Goal: Use online tool/utility

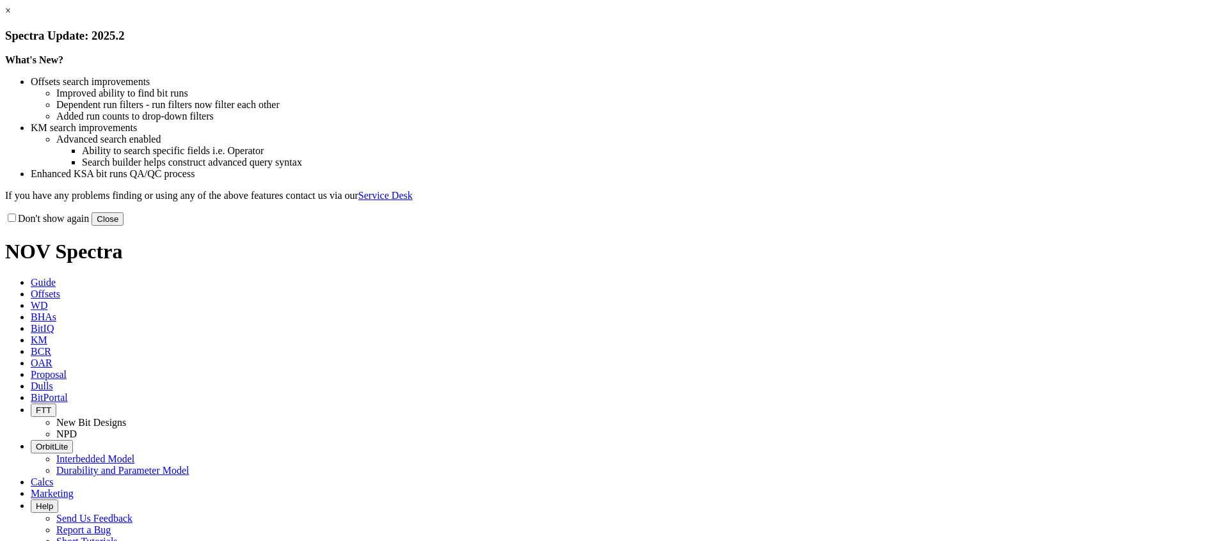
click at [123, 226] on button "Close" at bounding box center [107, 218] width 32 height 13
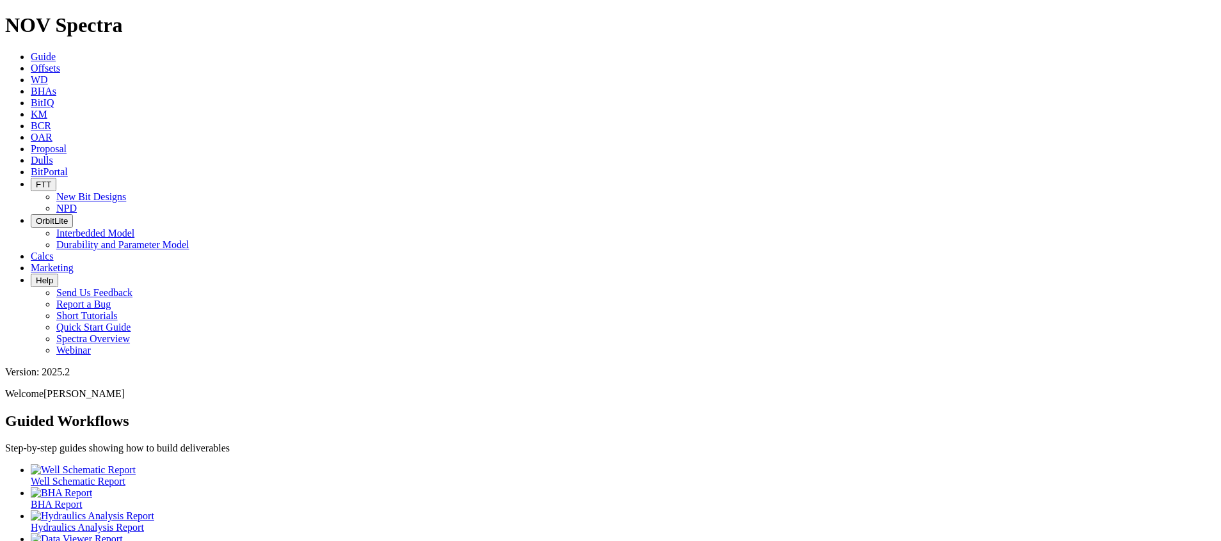
scroll to position [75, 0]
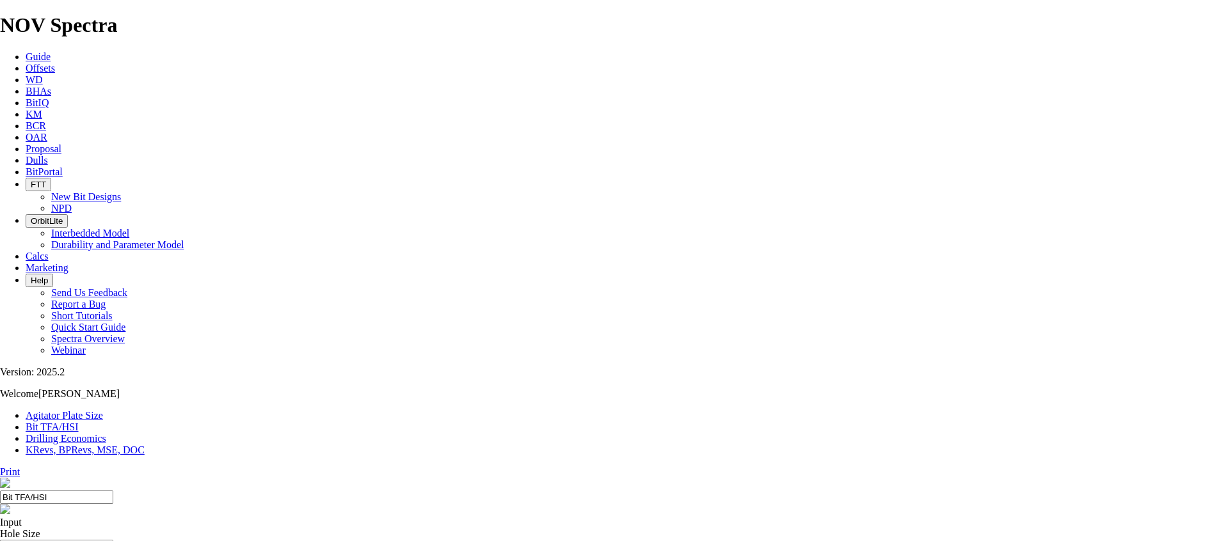
click at [113, 540] on input "Hole Size" at bounding box center [56, 546] width 113 height 13
type input "16"
type input "700"
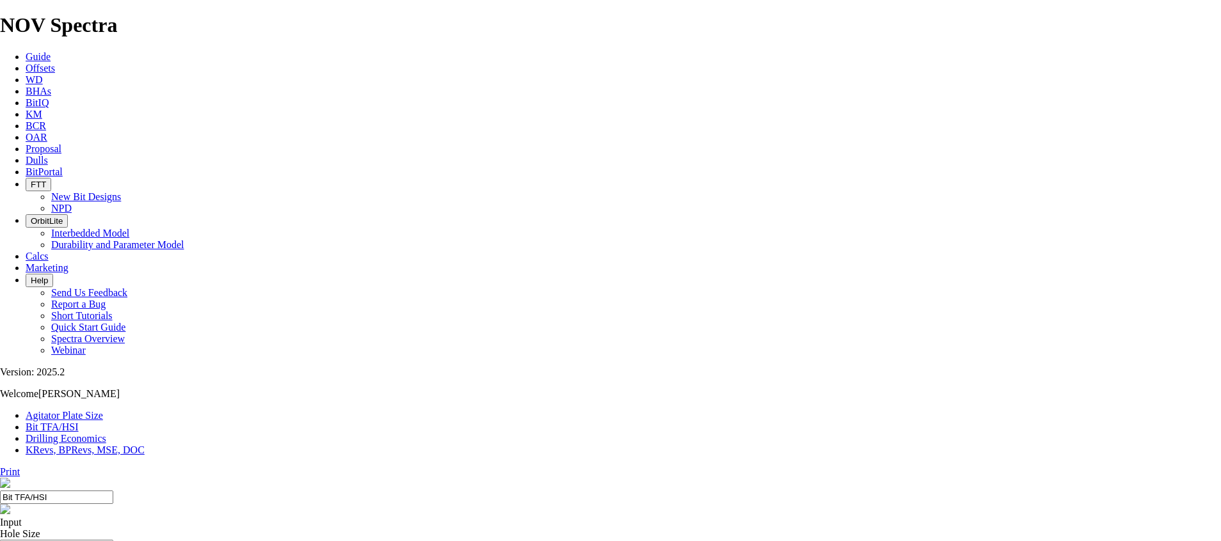
type input "8.70"
drag, startPoint x: 487, startPoint y: 338, endPoint x: 464, endPoint y: 339, distance: 23.7
drag, startPoint x: 458, startPoint y: 334, endPoint x: 447, endPoint y: 335, distance: 11.0
type input "4"
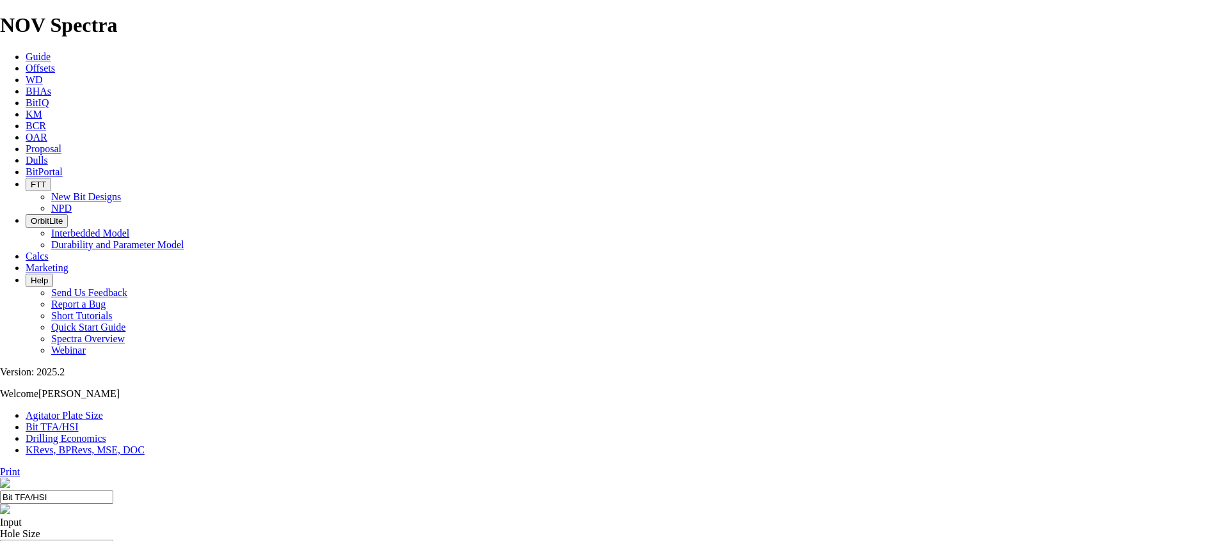
select select "number:18"
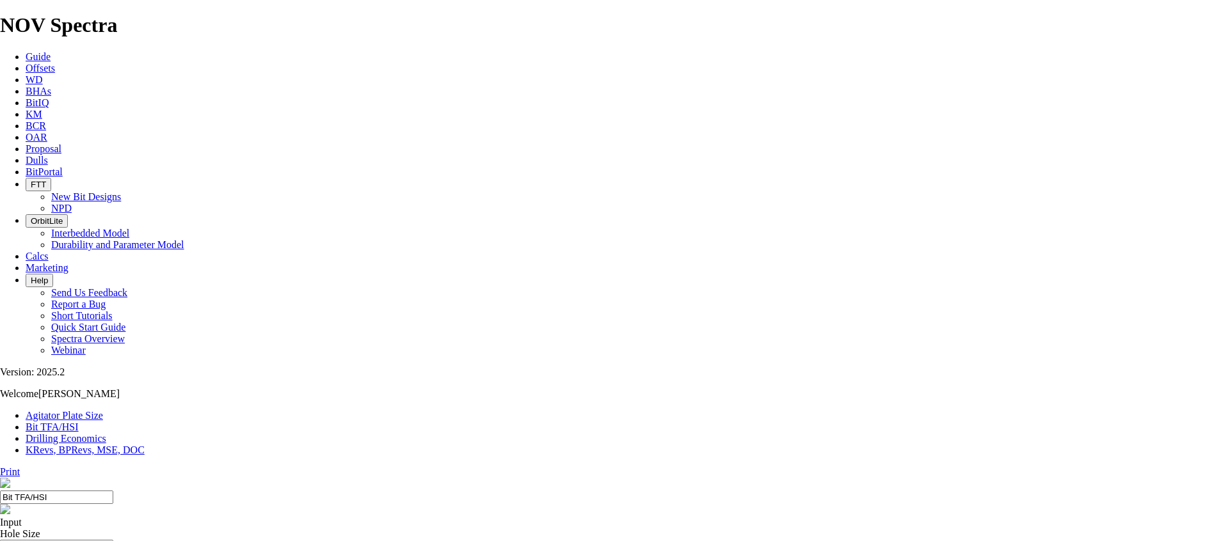
select select "number:18"
select select "number:16"
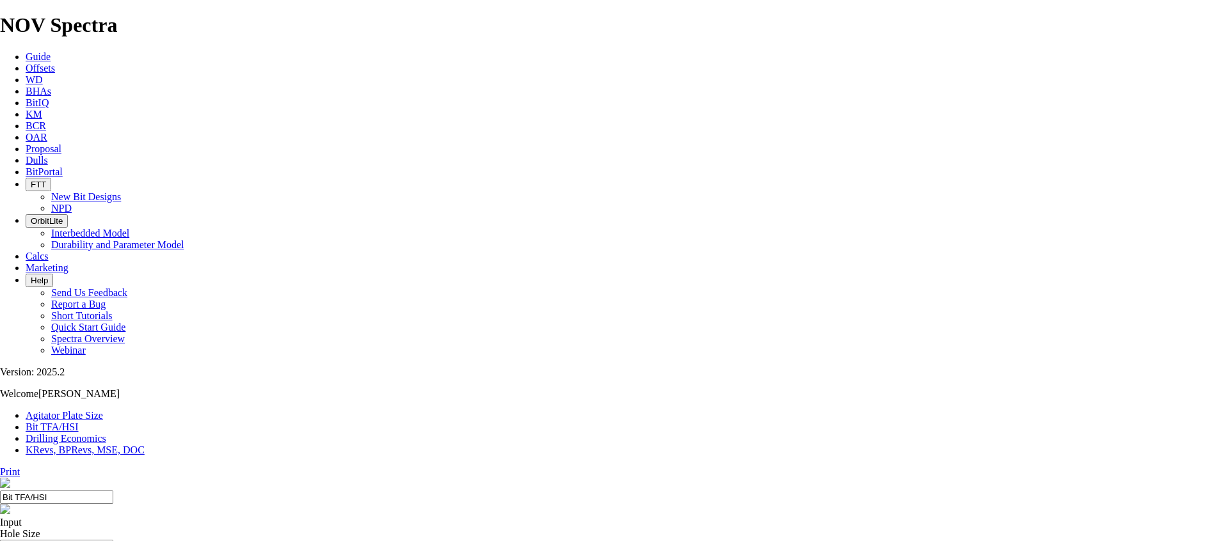
select select "number:1"
click at [113, 491] on input "Bit TFA/HSI" at bounding box center [56, 497] width 113 height 13
drag, startPoint x: 549, startPoint y: 97, endPoint x: 657, endPoint y: 97, distance: 108.1
click at [113, 491] on input "Bit TFA/HSI" at bounding box center [56, 497] width 113 height 13
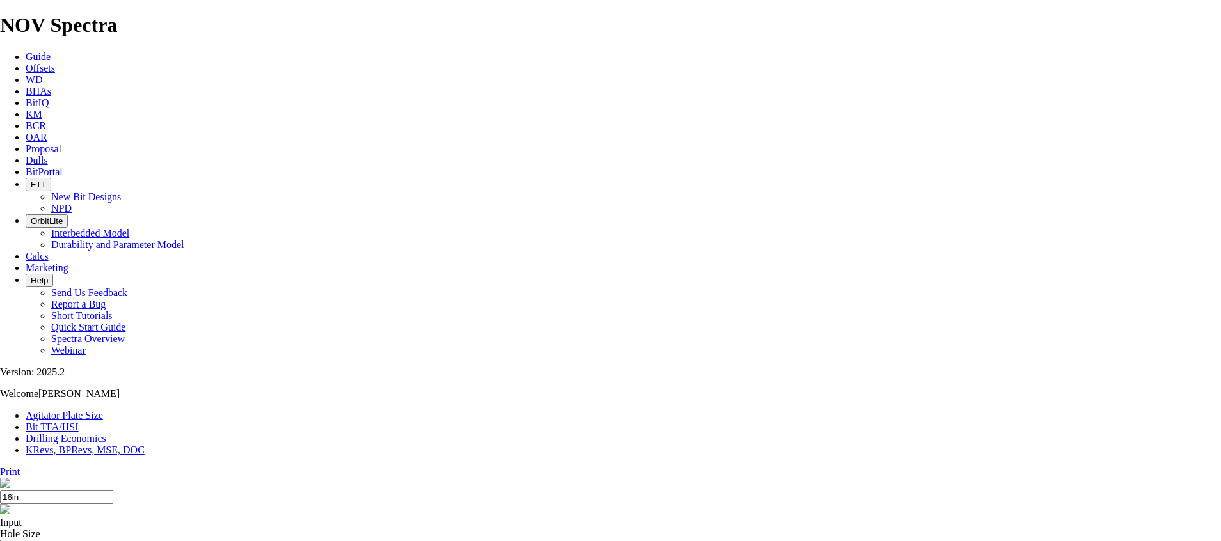
click at [113, 491] on input "16in" at bounding box center [56, 497] width 113 height 13
paste input "TH43ACP"
click at [113, 491] on input "16in TH43ACP Hydraulics Observations" at bounding box center [56, 497] width 113 height 13
drag, startPoint x: 473, startPoint y: 102, endPoint x: 756, endPoint y: 102, distance: 283.4
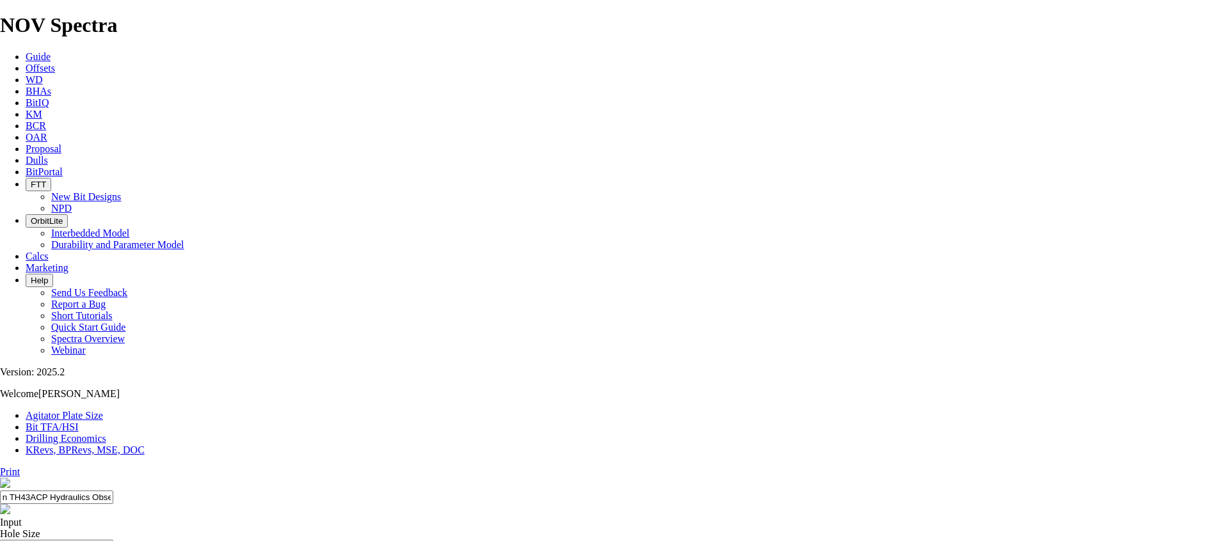
click at [756, 478] on header "16in TH43ACP Hydraulics Observations" at bounding box center [610, 497] width 1221 height 39
drag, startPoint x: 650, startPoint y: 111, endPoint x: 620, endPoint y: 106, distance: 30.6
click at [113, 491] on input "16in TH43ACP Hydraulics Observations" at bounding box center [56, 497] width 113 height 13
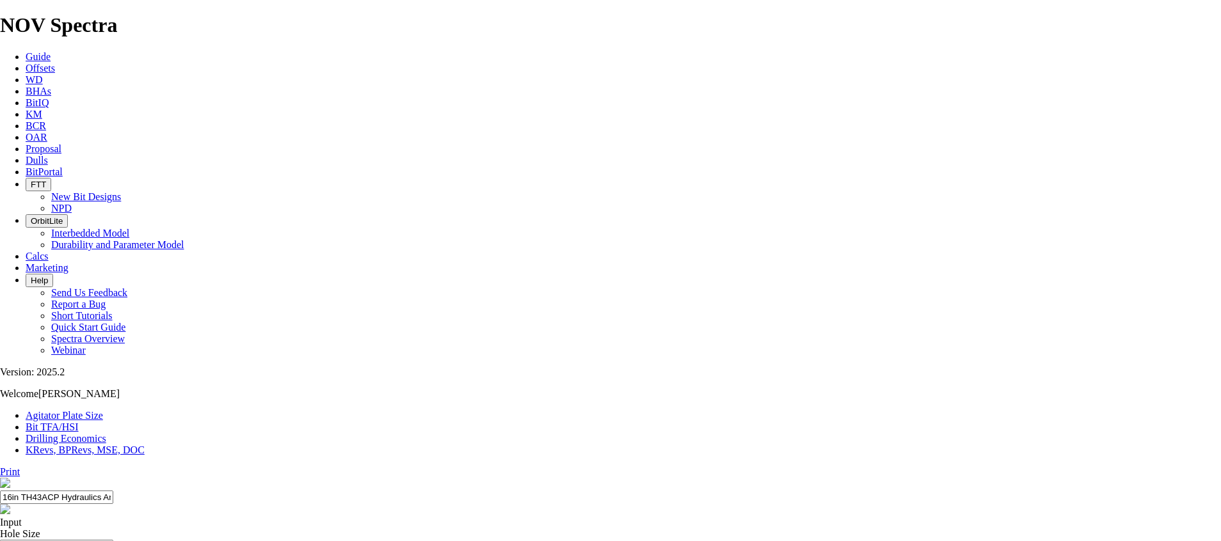
drag, startPoint x: 482, startPoint y: 93, endPoint x: 731, endPoint y: 99, distance: 248.3
click at [731, 491] on div "16in TH43ACP Hydraulics Analysis" at bounding box center [610, 497] width 1221 height 13
click at [113, 491] on input "16in TH43ACP Hydraulics Analysis" at bounding box center [56, 497] width 113 height 13
drag, startPoint x: 479, startPoint y: 104, endPoint x: 728, endPoint y: 99, distance: 248.9
click at [113, 491] on input "16in TH43ACP Hydraulics Analysis" at bounding box center [56, 497] width 113 height 13
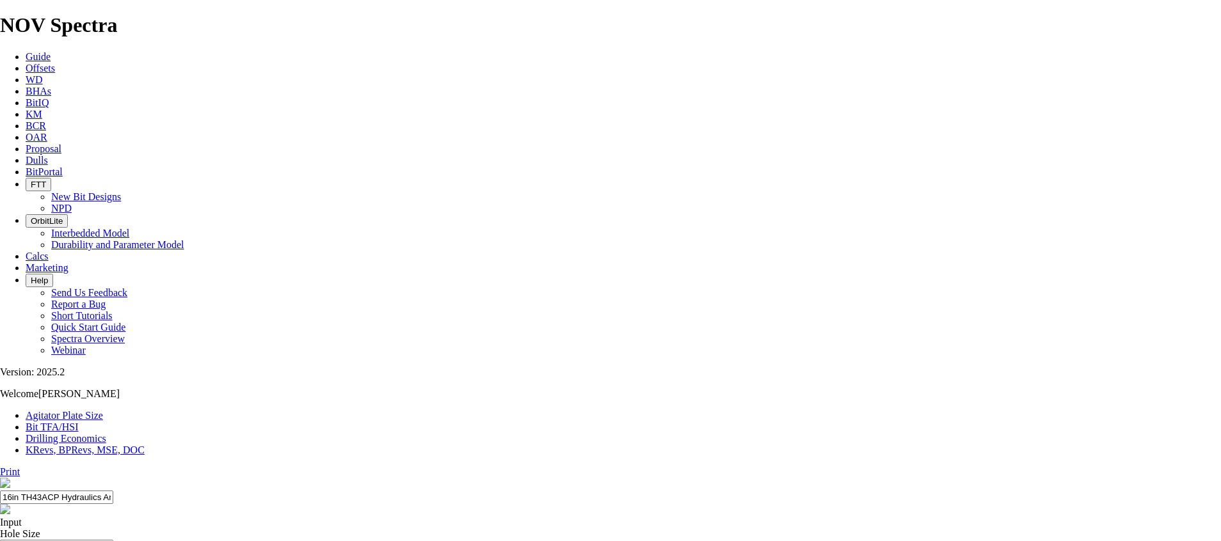
paste input "-in TH43ACP Hydraulic"
type input "16-in TH43ACP Hydraulic Analysis"
